Goal: Ask a question: Seek information or help from site administrators or community

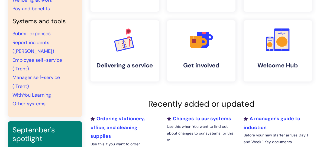
scroll to position [106, 0]
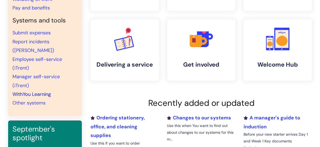
click at [36, 91] on link "WithYou Learning" at bounding box center [31, 94] width 38 height 6
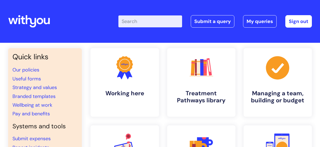
click at [126, 23] on input "Enter your search term here..." at bounding box center [150, 21] width 64 height 12
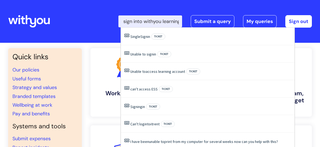
scroll to position [0, 24]
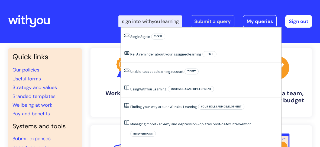
type input "unable to sign into withyou learning"
click at [210, 20] on link "Submit a query" at bounding box center [213, 21] width 44 height 12
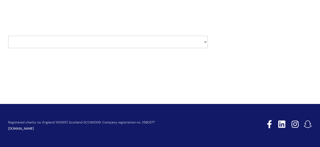
scroll to position [35, 0]
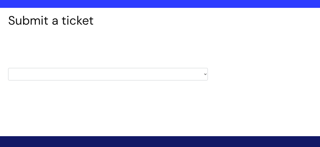
click at [205, 73] on select "HR / People IT and Support Clinical Drug Alerts Finance Accounts Data Support T…" at bounding box center [108, 74] width 200 height 12
select select "data_support_team"
click at [8, 68] on select "HR / People IT and Support Clinical Drug Alerts Finance Accounts Data Support T…" at bounding box center [108, 74] width 200 height 12
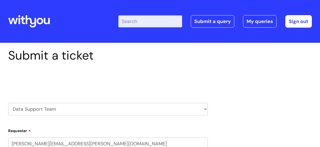
select select "80004286530"
click at [206, 105] on select "HR / People IT and Support Clinical Drug Alerts Finance Accounts Data Support T…" at bounding box center [108, 109] width 200 height 12
select select "internal_communications"
click at [8, 103] on select "HR / People IT and Support Clinical Drug Alerts Finance Accounts Data Support T…" at bounding box center [108, 109] width 200 height 12
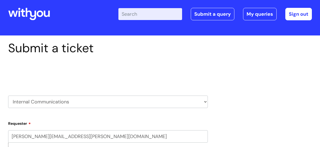
scroll to position [8, 0]
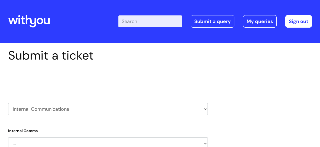
select select "80004286530"
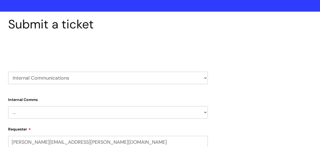
scroll to position [31, 0]
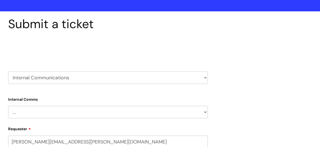
click at [205, 77] on select "HR / People IT and Support Clinical Drug Alerts Finance Accounts Data Support T…" at bounding box center [108, 77] width 200 height 12
select select "learning_and_development"
click at [8, 71] on select "HR / People IT and Support Clinical Drug Alerts Finance Accounts Data Support T…" at bounding box center [108, 77] width 200 height 12
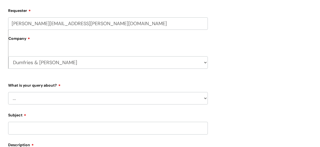
scroll to position [118, 0]
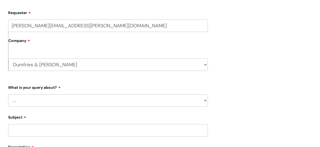
click at [205, 100] on select "... Question about a training course or session booking Ask about apprenticeshi…" at bounding box center [108, 100] width 200 height 12
select select "Can’t log in or access learning"
click at [8, 94] on select "... Question about a training course or session booking Ask about apprenticeshi…" at bounding box center [108, 100] width 200 height 12
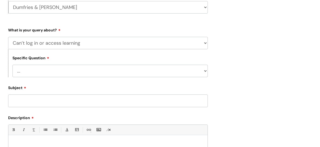
scroll to position [176, 0]
click at [26, 99] on input "Subject" at bounding box center [108, 100] width 200 height 12
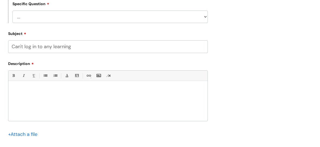
scroll to position [235, 0]
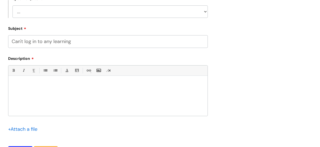
type input "Can't log in to any learning"
click at [25, 87] on p at bounding box center [107, 85] width 191 height 5
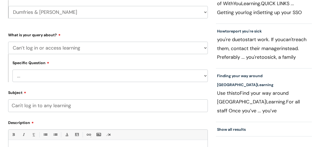
scroll to position [172, 0]
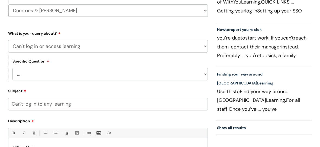
click at [206, 74] on select "... Issue accessing WithYou Learning Issue accessing an internal course Issue a…" at bounding box center [109, 74] width 195 height 12
select select "Issue accessing WithYou Learning"
click at [12, 68] on select "... Issue accessing WithYou Learning Issue accessing an internal course Issue a…" at bounding box center [109, 74] width 195 height 12
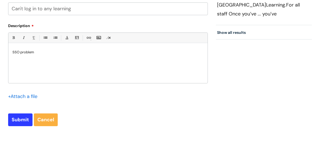
scroll to position [268, 0]
click at [22, 119] on input "Submit" at bounding box center [20, 119] width 24 height 12
type input "Please Wait..."
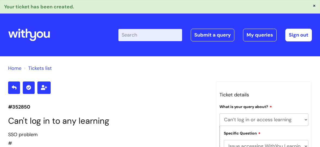
select select "Can’t log in or access learning"
select select "Issue accessing WithYou Learning"
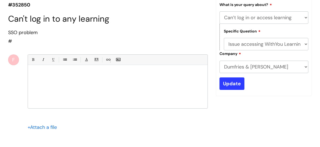
scroll to position [106, 0]
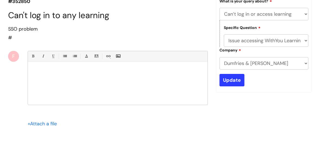
click at [39, 72] on p at bounding box center [117, 70] width 171 height 5
click at [34, 71] on p at bounding box center [117, 70] width 171 height 5
paste div
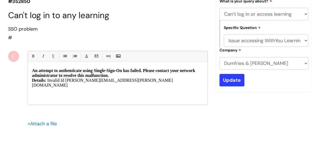
click at [31, 67] on div "An attempt to authenticate using Single-Sign-On has failed. Please contact your…" at bounding box center [118, 84] width 180 height 41
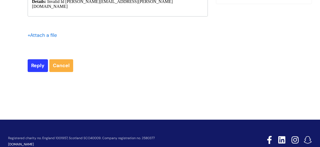
scroll to position [194, 0]
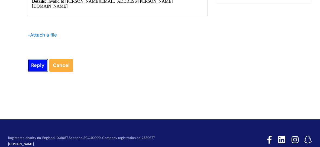
click at [36, 67] on input "Reply" at bounding box center [38, 65] width 20 height 12
type input "Please Wait..."
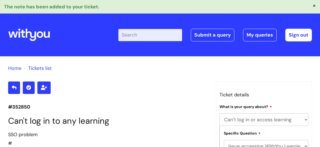
select select "Can’t log in or access learning"
select select "Issue accessing WithYou Learning"
